Goal: Navigation & Orientation: Find specific page/section

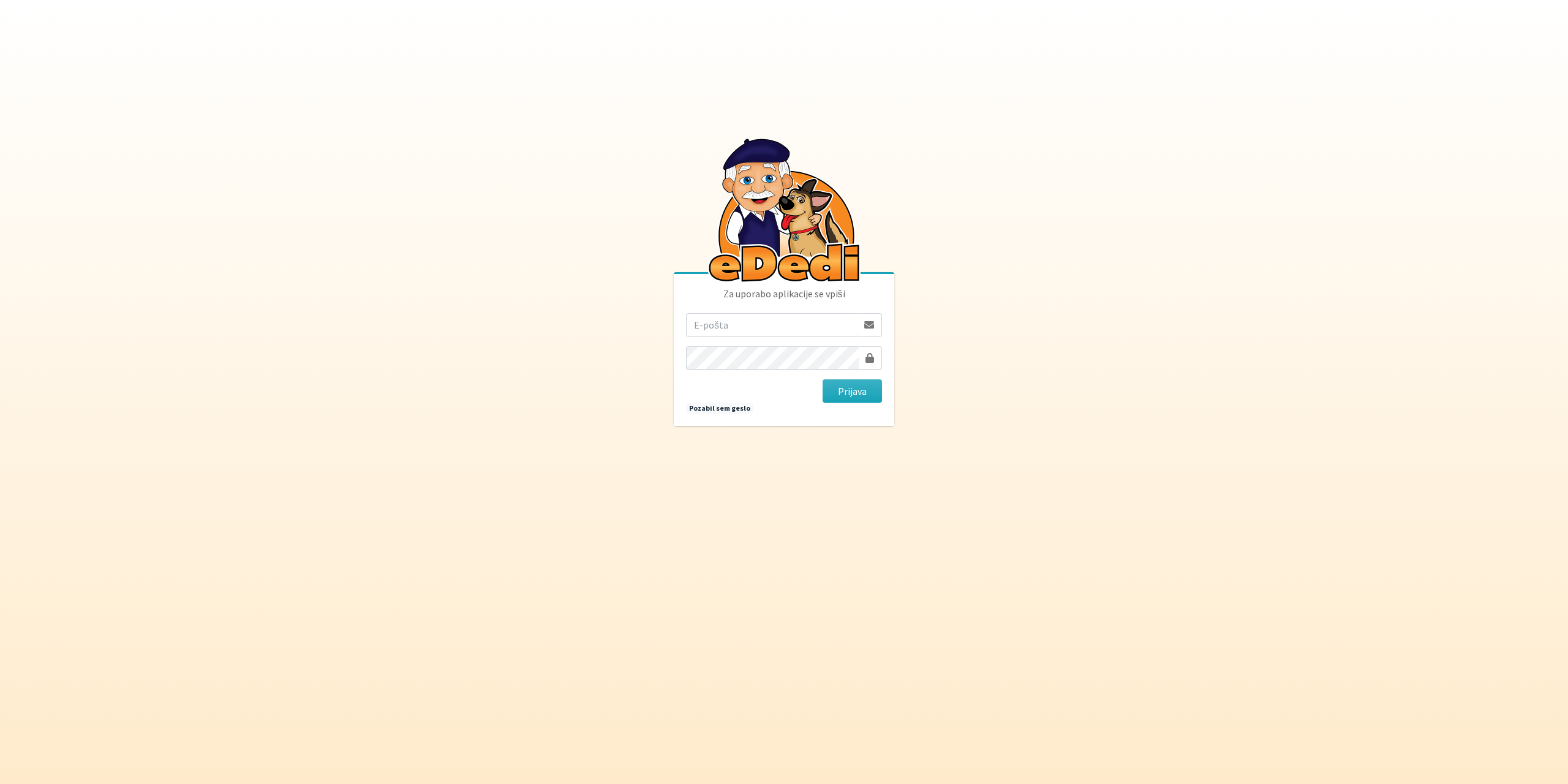
click at [747, 327] on input "email" at bounding box center [772, 325] width 172 height 23
type input "gringo.grecs@gmail.com"
click at [823, 380] on button "Prijava" at bounding box center [852, 391] width 59 height 23
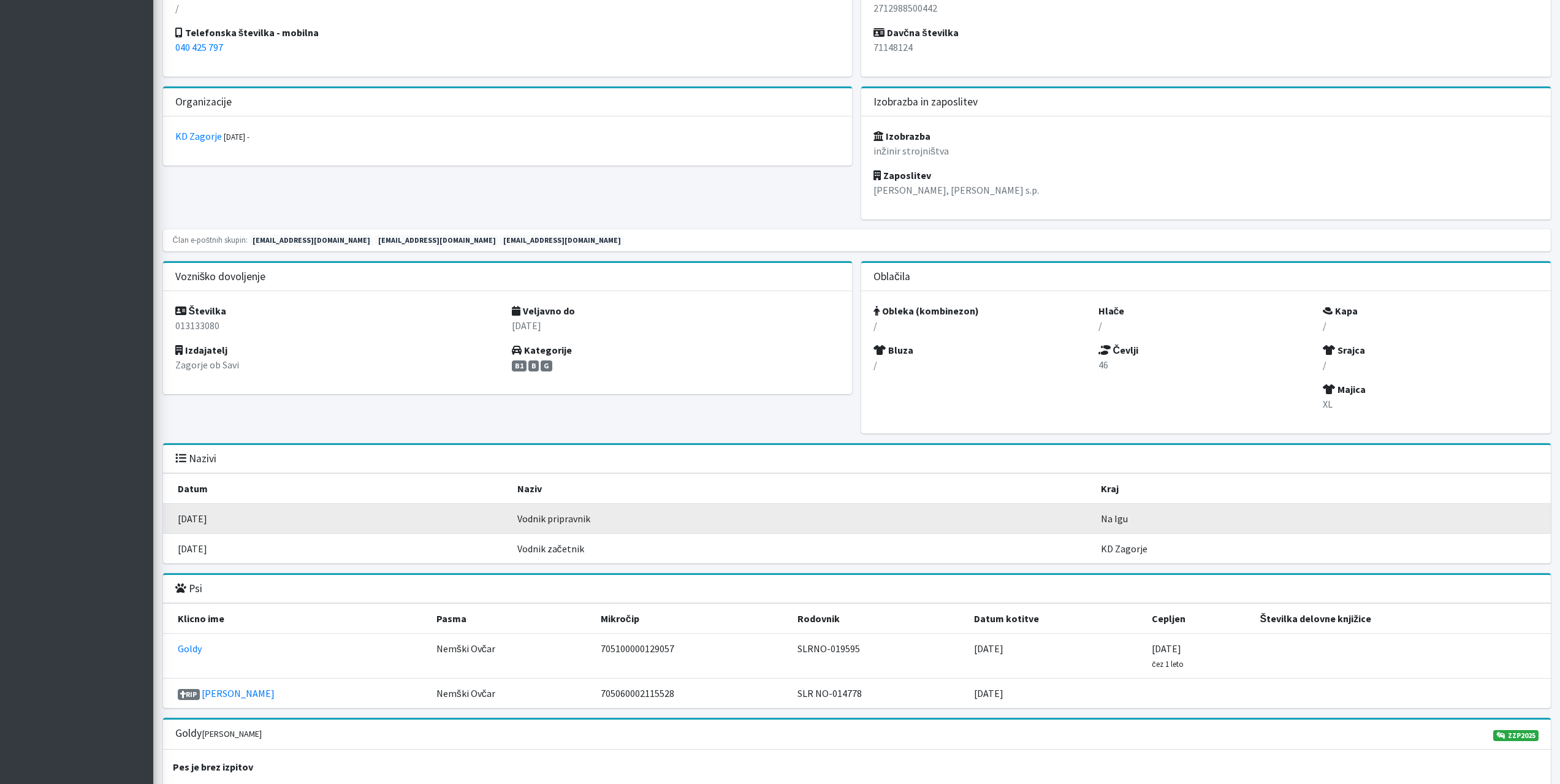
scroll to position [735, 0]
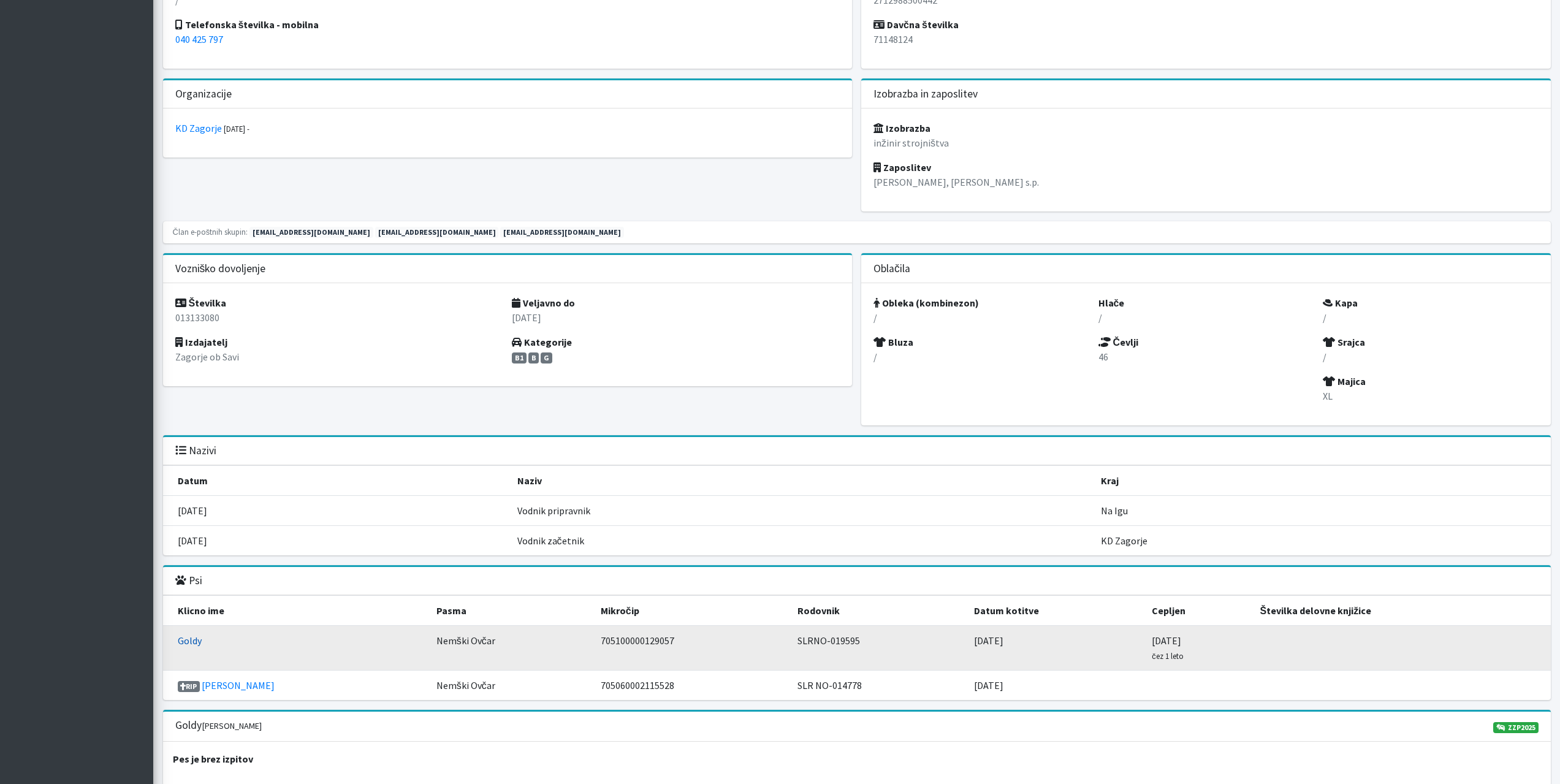
click at [192, 641] on link "Goldy" at bounding box center [190, 641] width 24 height 12
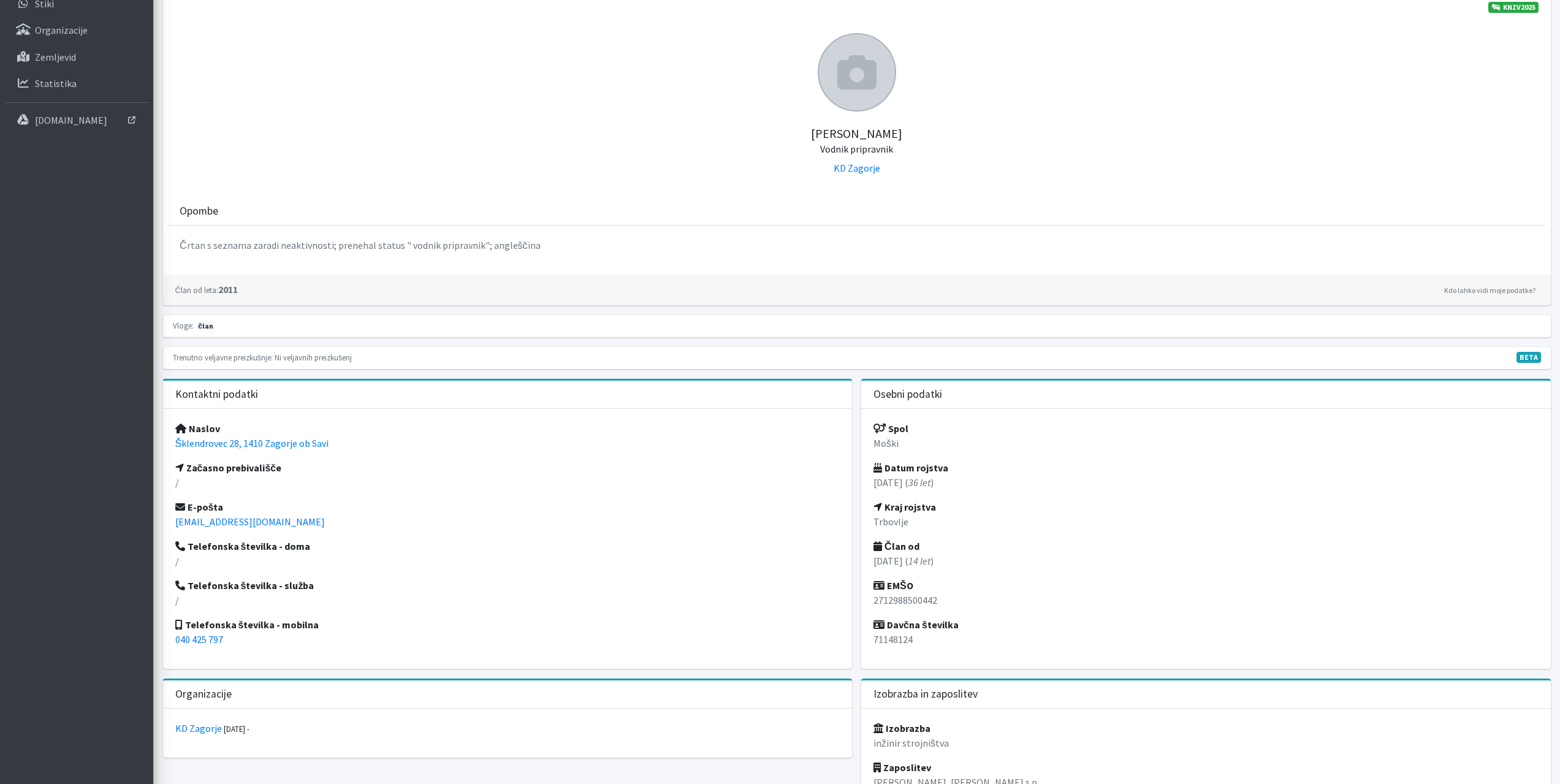
scroll to position [123, 0]
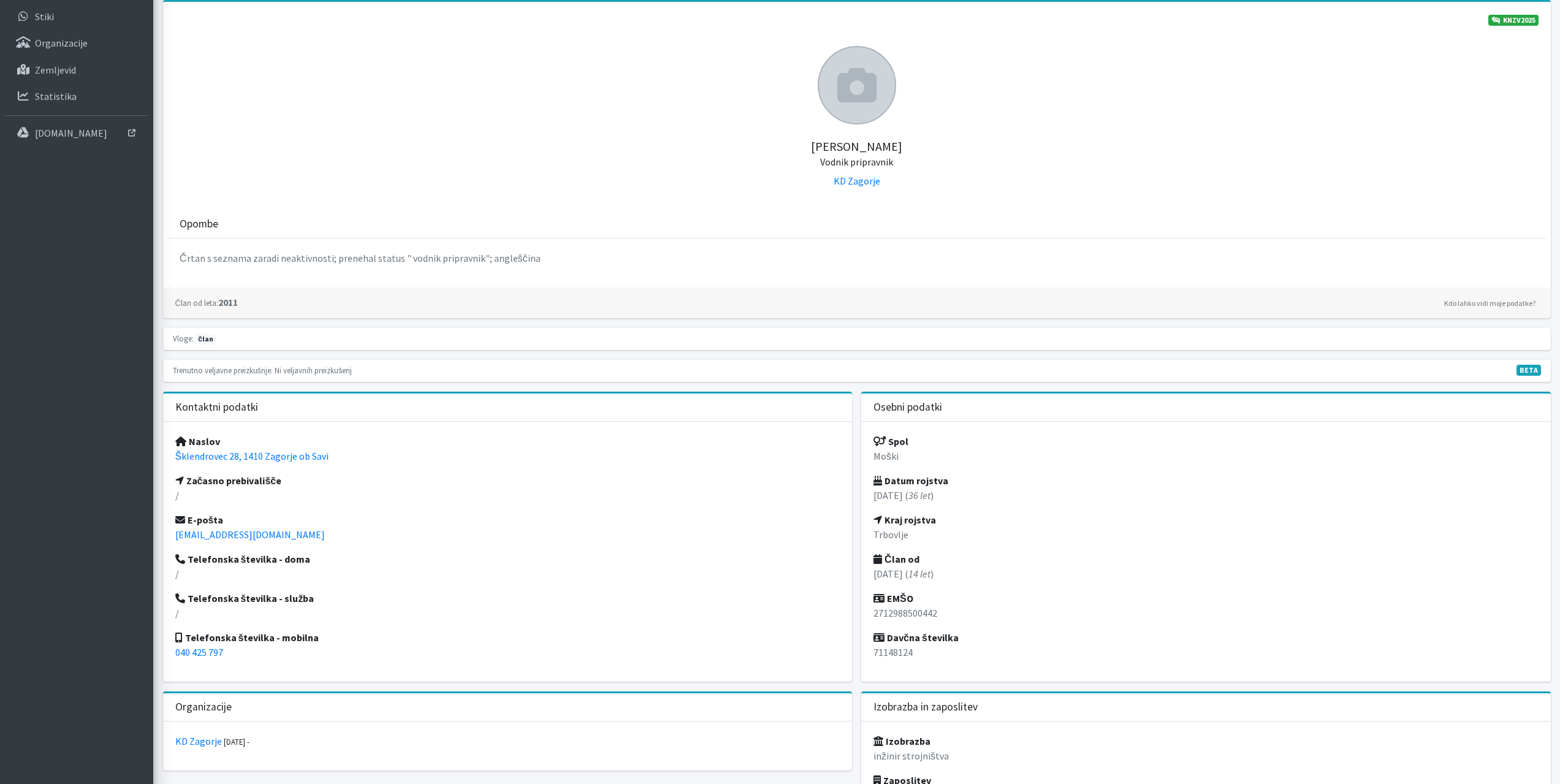
click at [853, 189] on div "Simon Celestina Vodnik pripravnik KD Zagorje" at bounding box center [857, 122] width 1388 height 177
click at [851, 183] on link "KD Zagorje" at bounding box center [857, 180] width 46 height 12
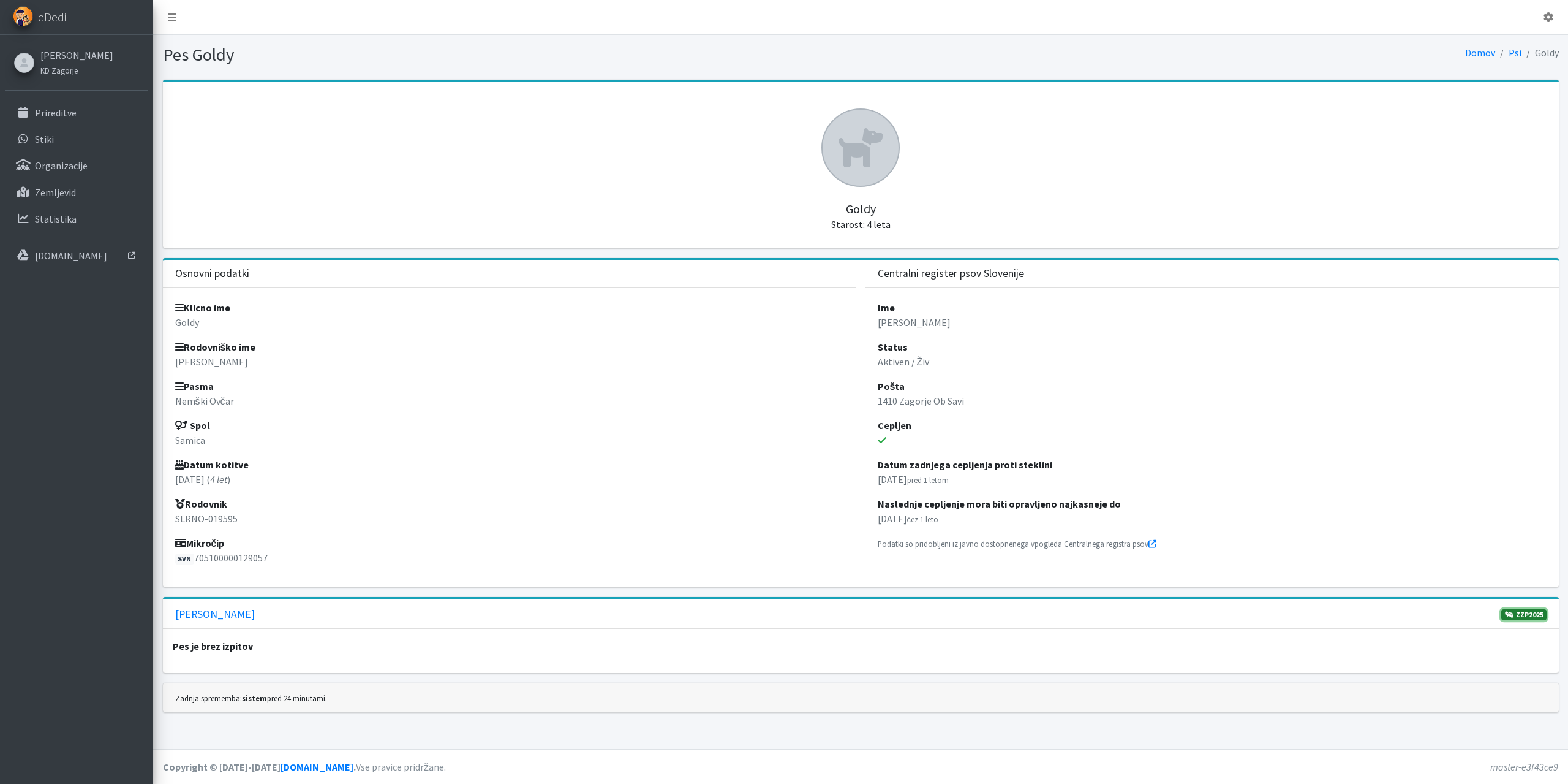
click at [1533, 616] on link "ZZP2025" at bounding box center [1523, 614] width 45 height 11
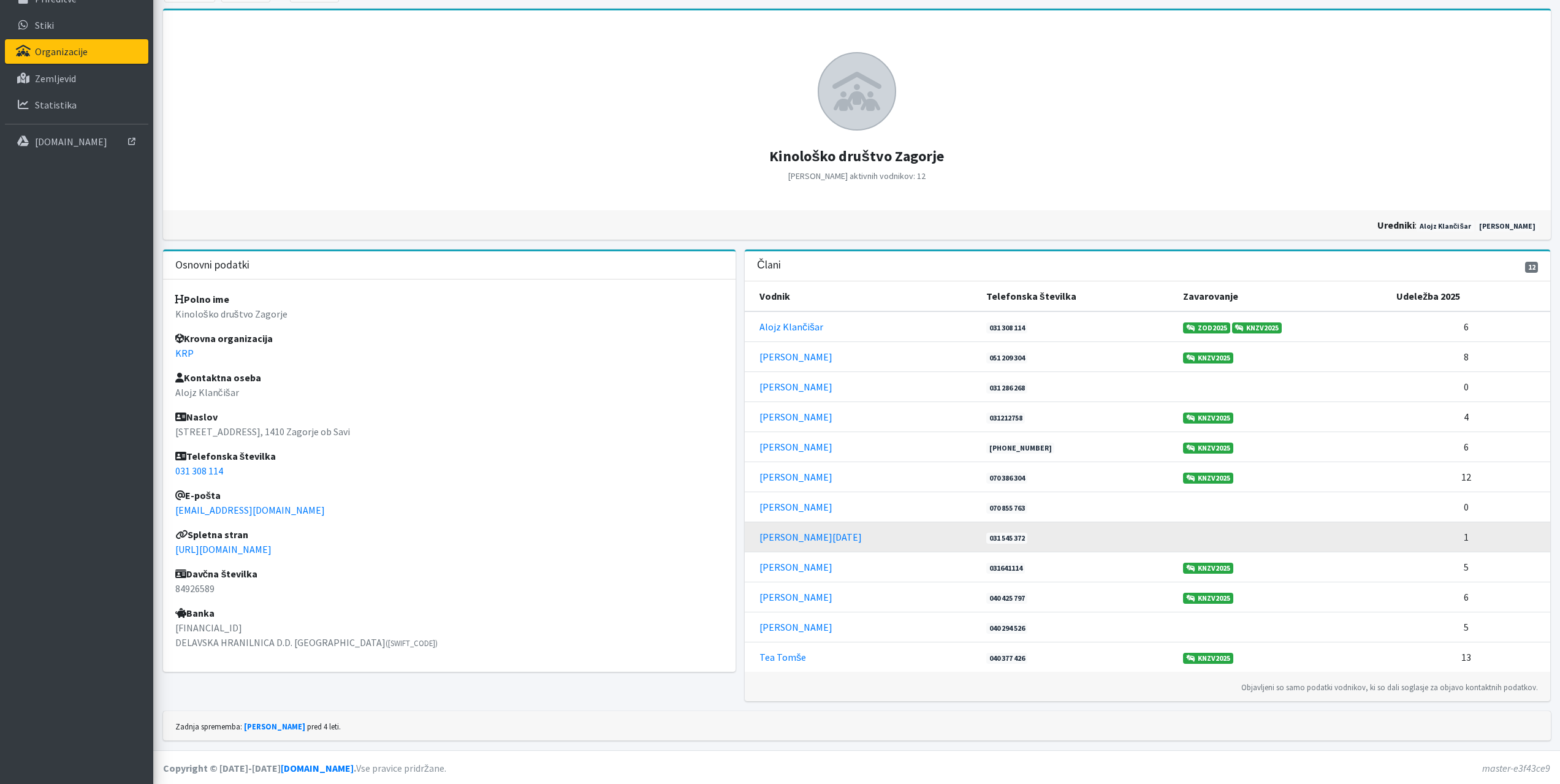
scroll to position [115, 0]
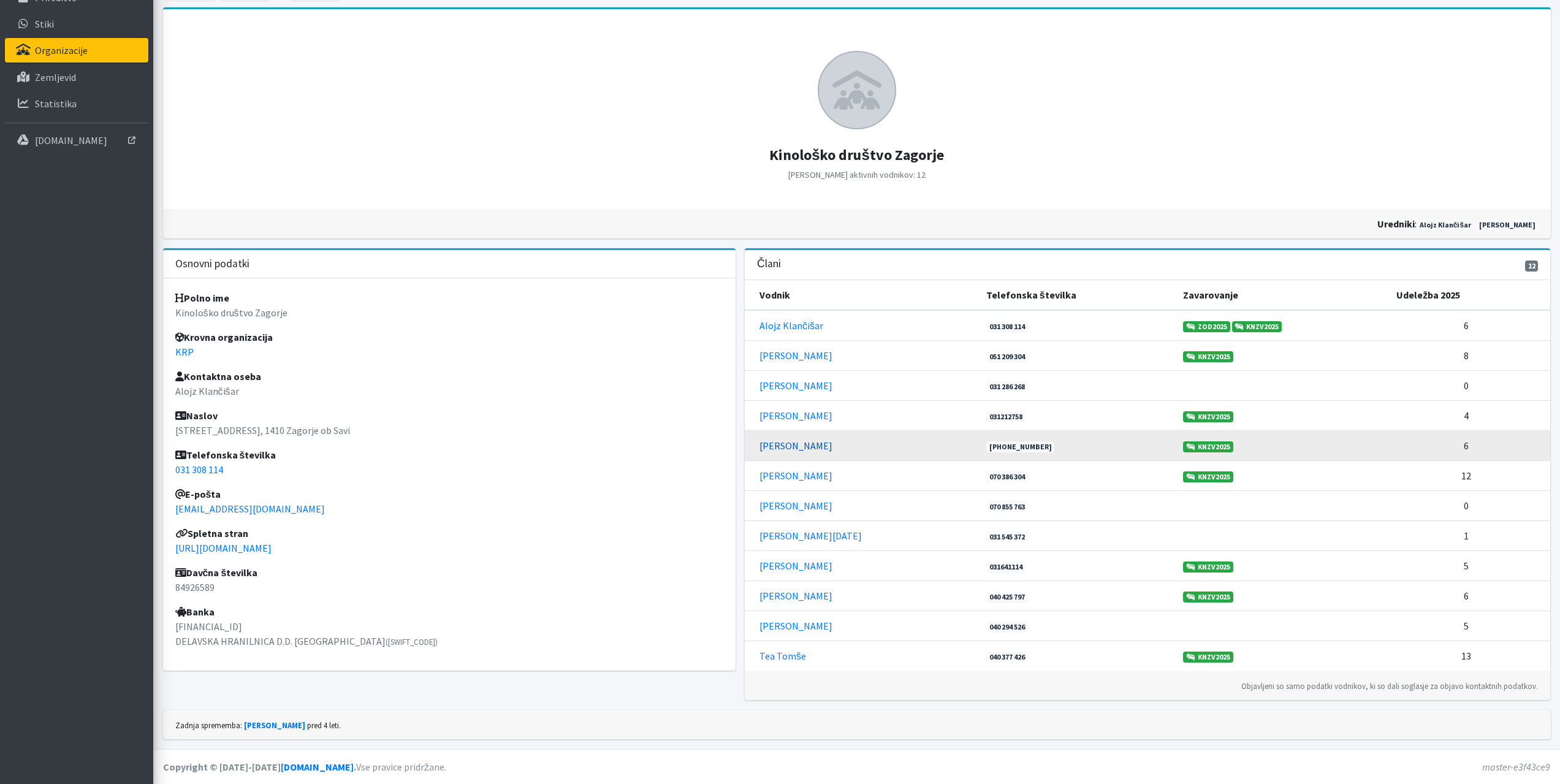
click at [795, 442] on link "[PERSON_NAME]" at bounding box center [795, 446] width 73 height 12
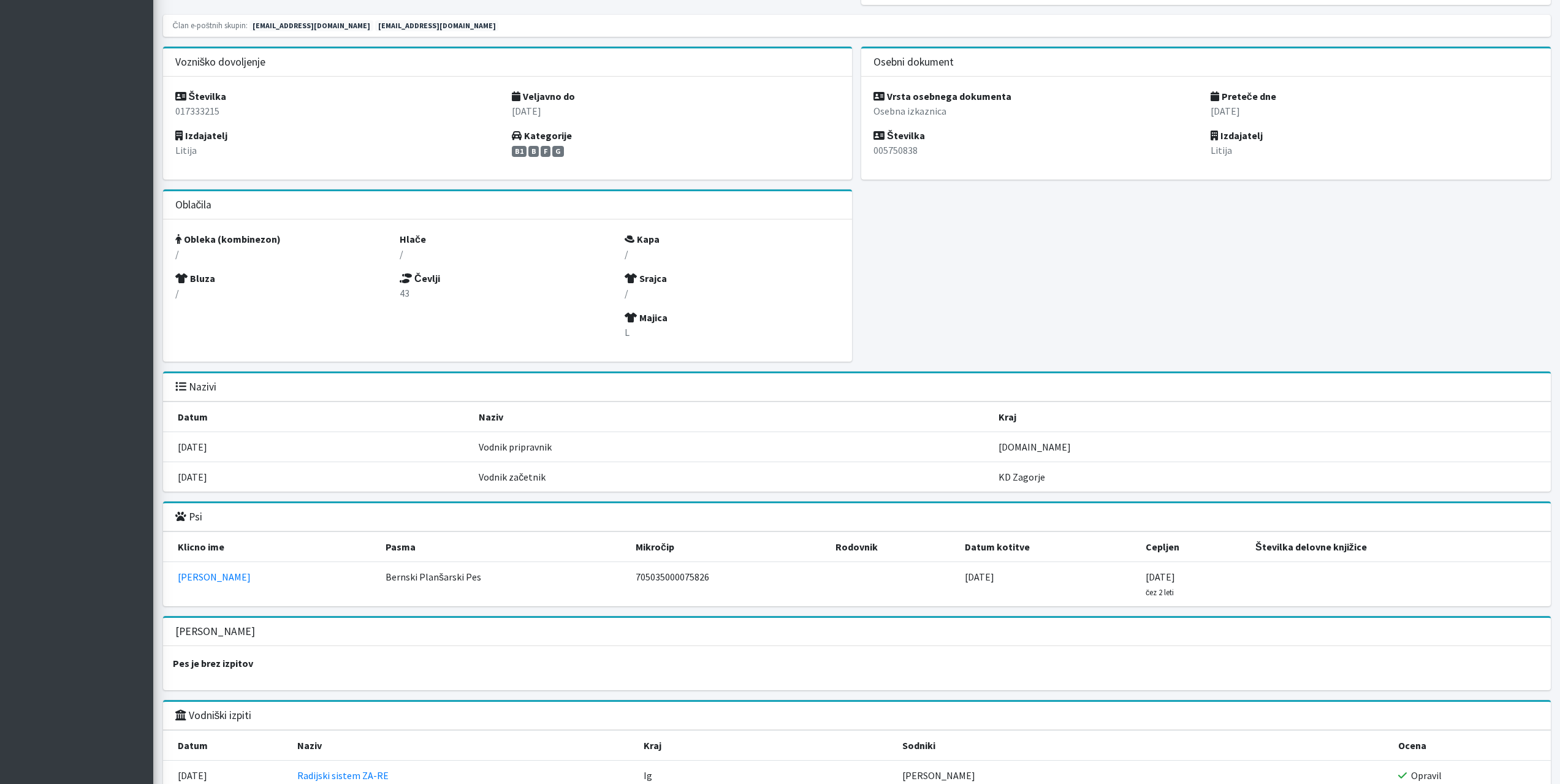
scroll to position [920, 0]
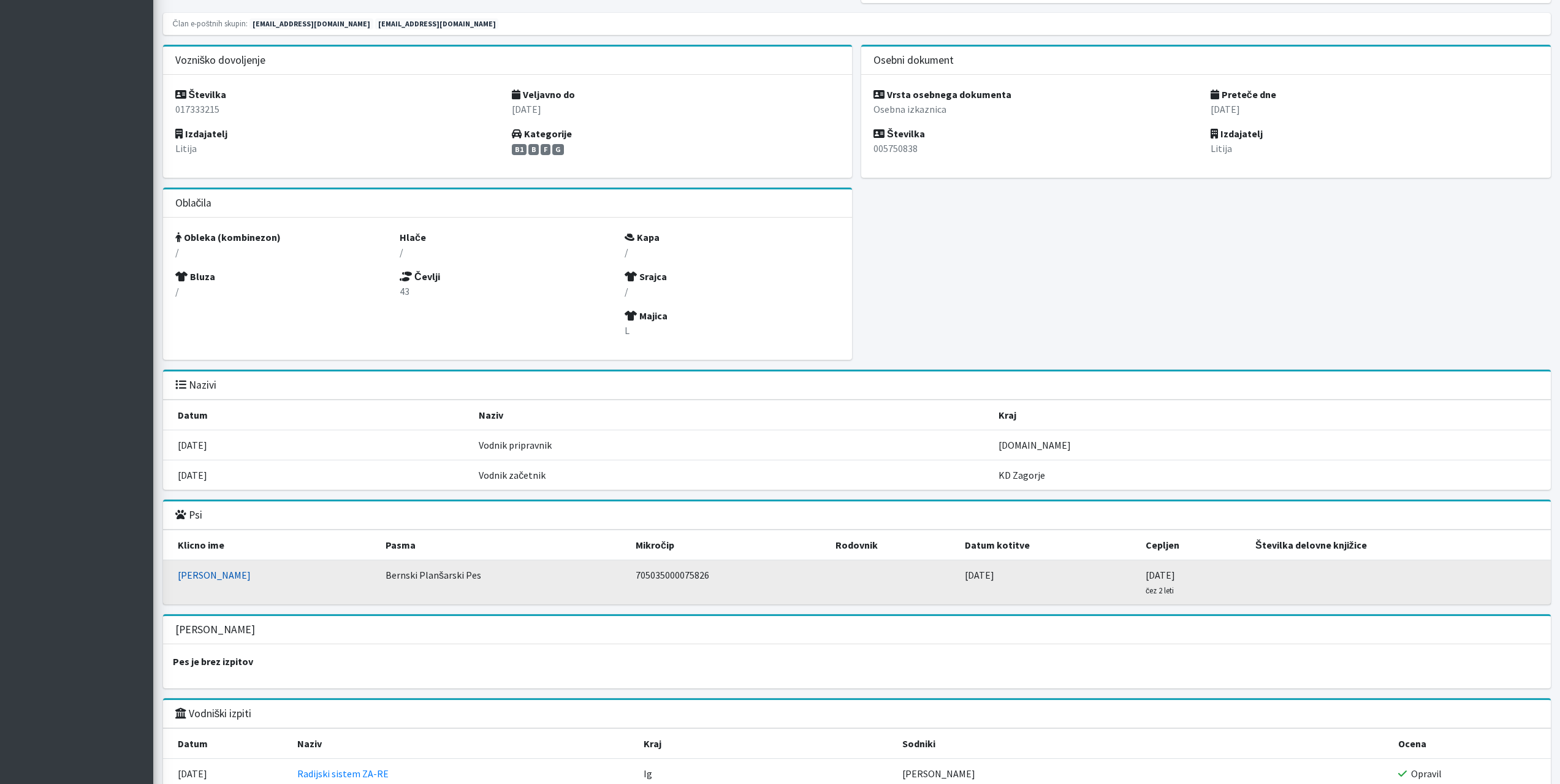
click at [187, 576] on link "Bert" at bounding box center [214, 574] width 73 height 12
drag, startPoint x: 659, startPoint y: 408, endPoint x: 583, endPoint y: 410, distance: 76.0
click at [629, 560] on td "705035000075826" at bounding box center [728, 582] width 200 height 45
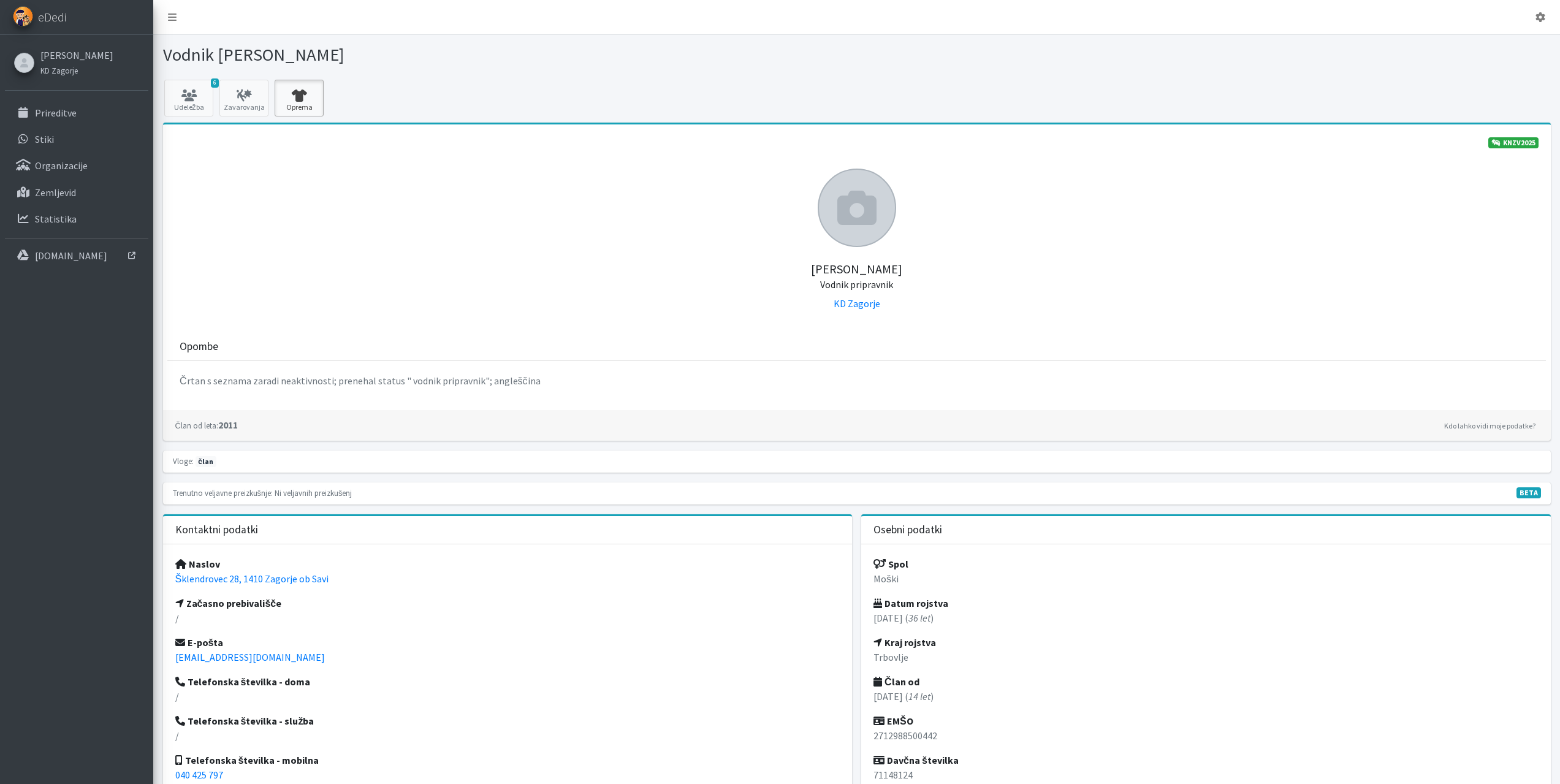
click at [302, 102] on link "Oprema" at bounding box center [299, 98] width 49 height 37
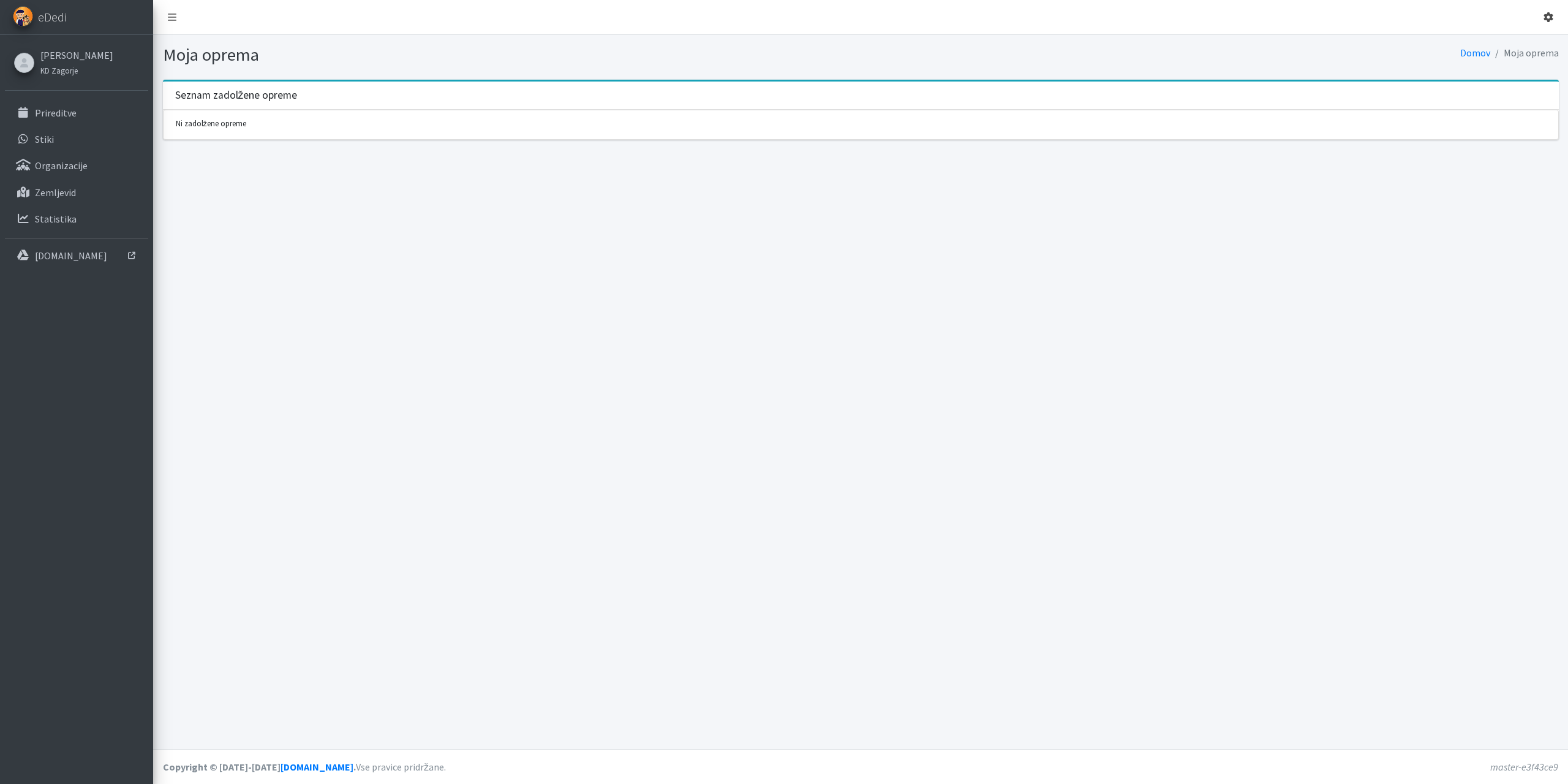
click at [1537, 18] on link at bounding box center [1548, 17] width 29 height 25
click at [1500, 43] on link "Odjavi se" at bounding box center [1514, 46] width 97 height 20
